Goal: Transaction & Acquisition: Purchase product/service

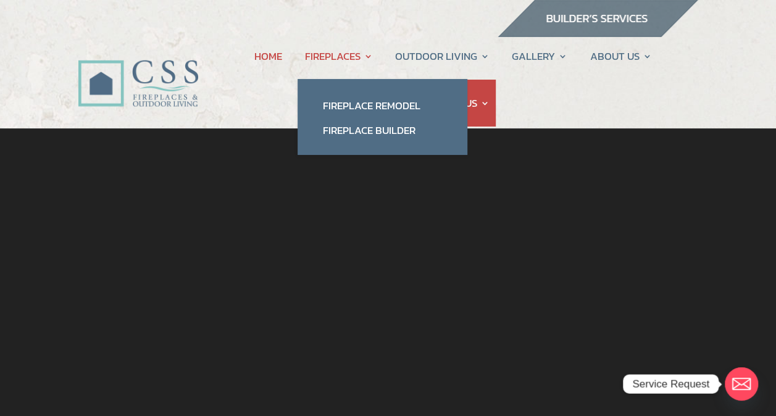
click at [336, 53] on link "FIREPLACES" at bounding box center [338, 56] width 68 height 47
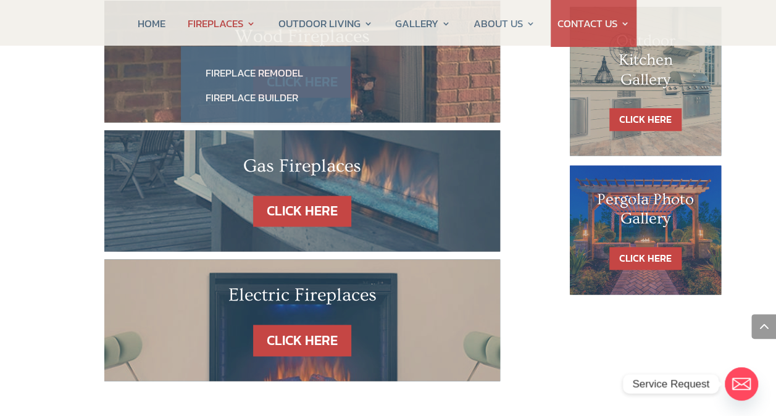
scroll to position [803, 0]
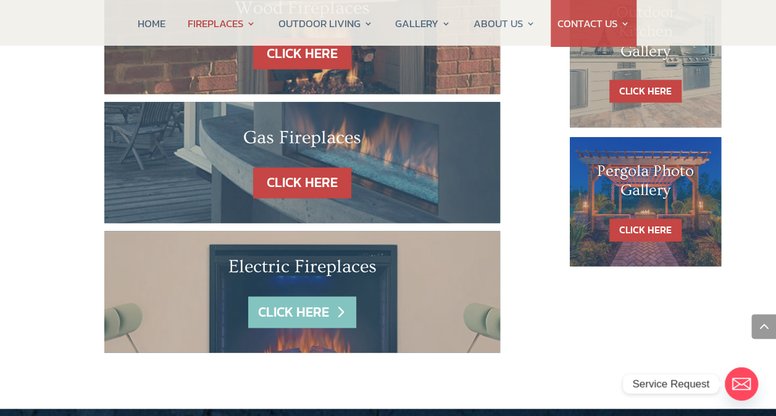
click at [340, 296] on link "CLICK HERE" at bounding box center [301, 311] width 107 height 31
click at [336, 296] on link "CLICK HERE" at bounding box center [301, 311] width 107 height 31
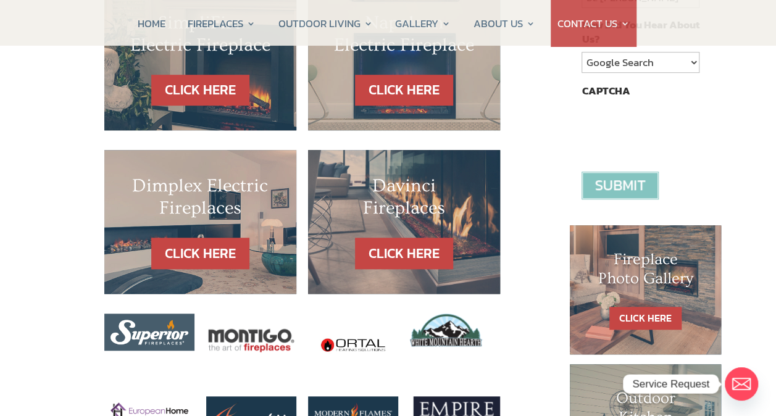
scroll to position [494, 0]
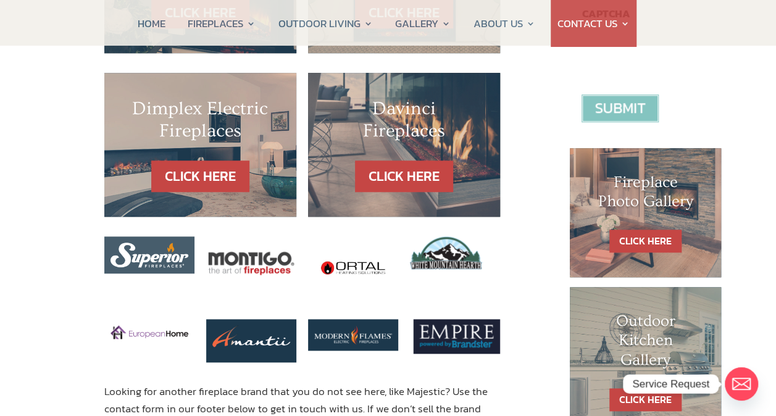
click at [159, 325] on img at bounding box center [150, 332] width 78 height 14
